Goal: Ask a question

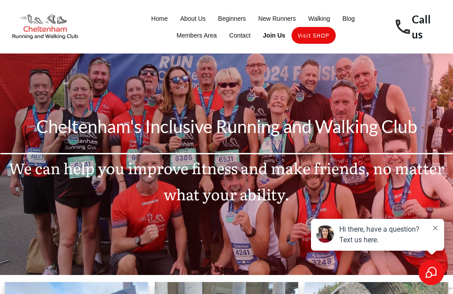
click at [234, 24] on span "Beginners" at bounding box center [232, 18] width 28 height 12
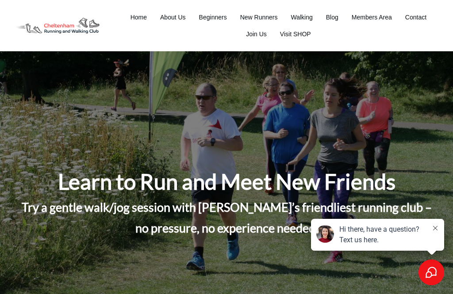
click at [264, 12] on span "New Runners" at bounding box center [259, 17] width 38 height 12
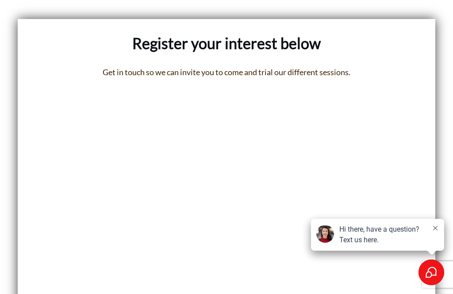
scroll to position [1904, 0]
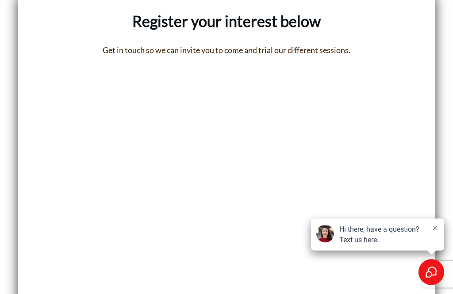
click at [441, 285] on div "Select to open the chat widget" at bounding box center [431, 273] width 26 height 26
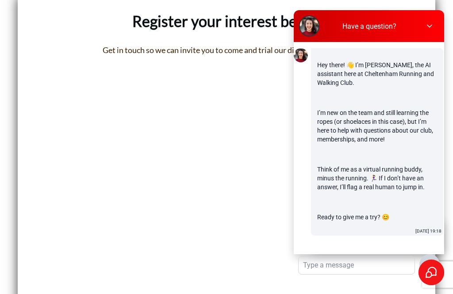
click at [382, 269] on textarea at bounding box center [357, 266] width 116 height 18
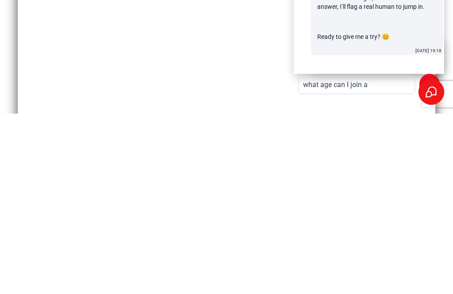
type textarea "what age can I join at"
click at [429, 254] on button "submit" at bounding box center [429, 265] width 20 height 22
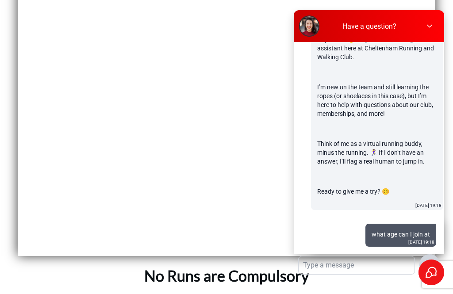
scroll to position [2005, 0]
click at [368, 271] on textarea at bounding box center [357, 266] width 116 height 18
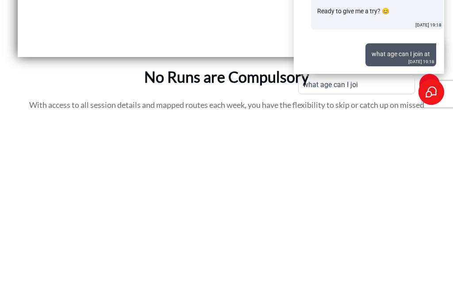
type textarea "what age can I join"
click at [433, 254] on button "submit" at bounding box center [429, 265] width 20 height 22
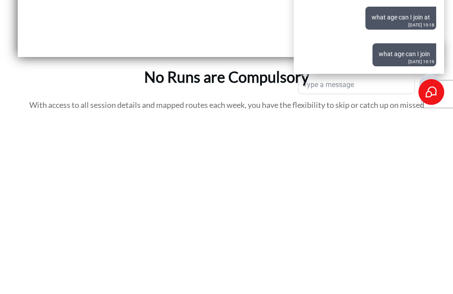
scroll to position [2204, 0]
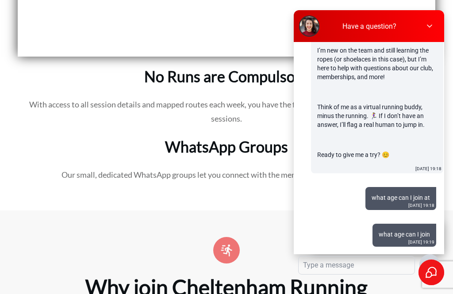
click at [409, 285] on div "Have a question? Hey there! 👋 I’m Annabel, the AI assistant here at Cheltenham …" at bounding box center [369, 147] width 150 height 275
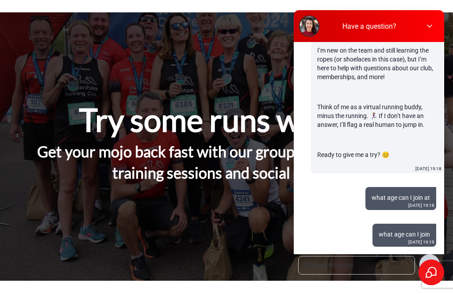
scroll to position [0, 0]
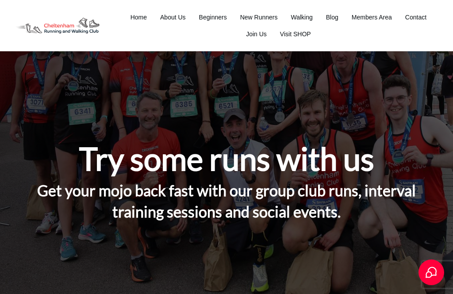
click at [371, 22] on span "Members Area" at bounding box center [372, 17] width 40 height 12
